Goal: Find specific page/section: Find specific page/section

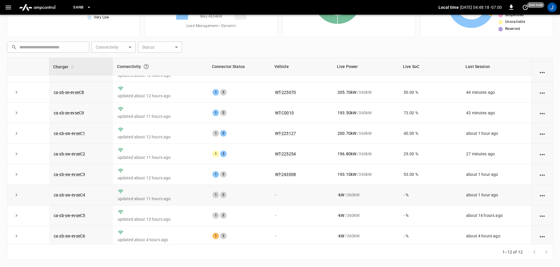
scroll to position [81, 0]
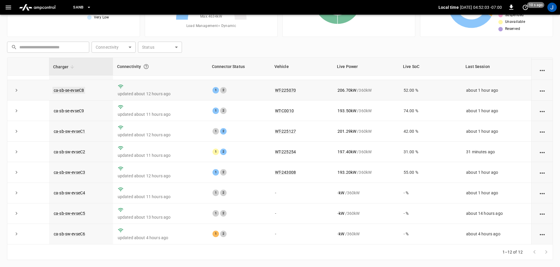
click at [68, 90] on link "ca-sb-se-evseC8" at bounding box center [68, 90] width 33 height 7
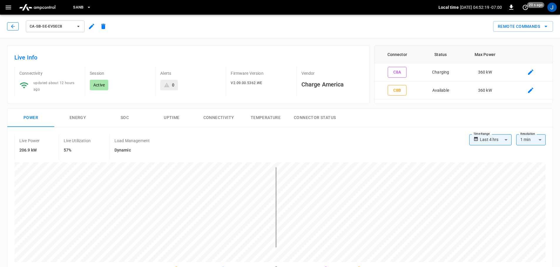
click at [14, 26] on icon "button" at bounding box center [13, 26] width 4 height 4
